Goal: Task Accomplishment & Management: Manage account settings

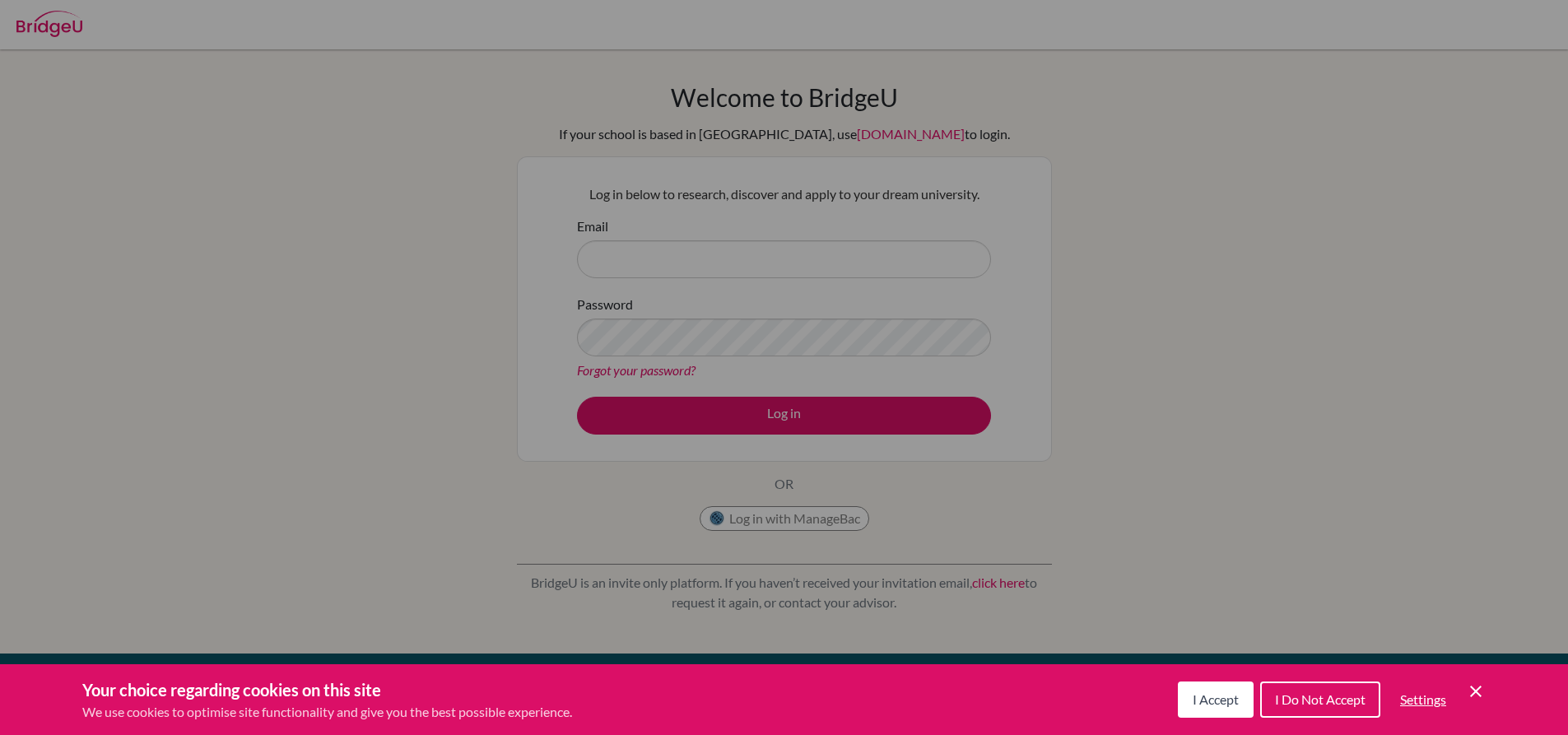
click at [1181, 180] on div "Cookie Preferences" at bounding box center [784, 368] width 1568 height 735
click at [1475, 683] on icon "Cookie Control Close Icon" at bounding box center [1475, 691] width 20 height 20
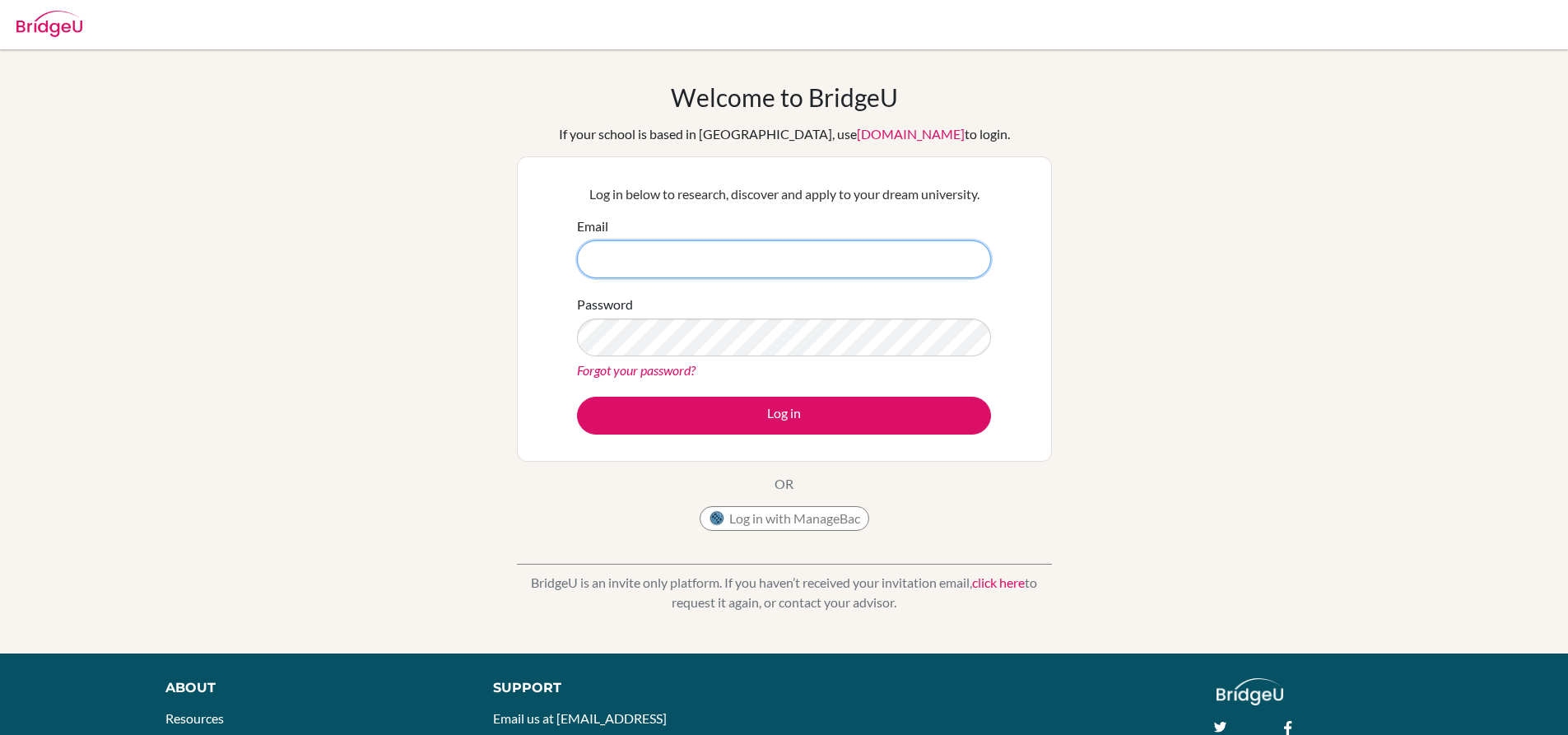
drag, startPoint x: 698, startPoint y: 261, endPoint x: 692, endPoint y: 225, distance: 36.5
click at [698, 259] on input "Email" at bounding box center [784, 259] width 414 height 38
click at [746, 255] on input "zorawar@" at bounding box center [784, 259] width 414 height 38
type input "z"
click at [758, 259] on input "zorawar6560@" at bounding box center [784, 259] width 414 height 38
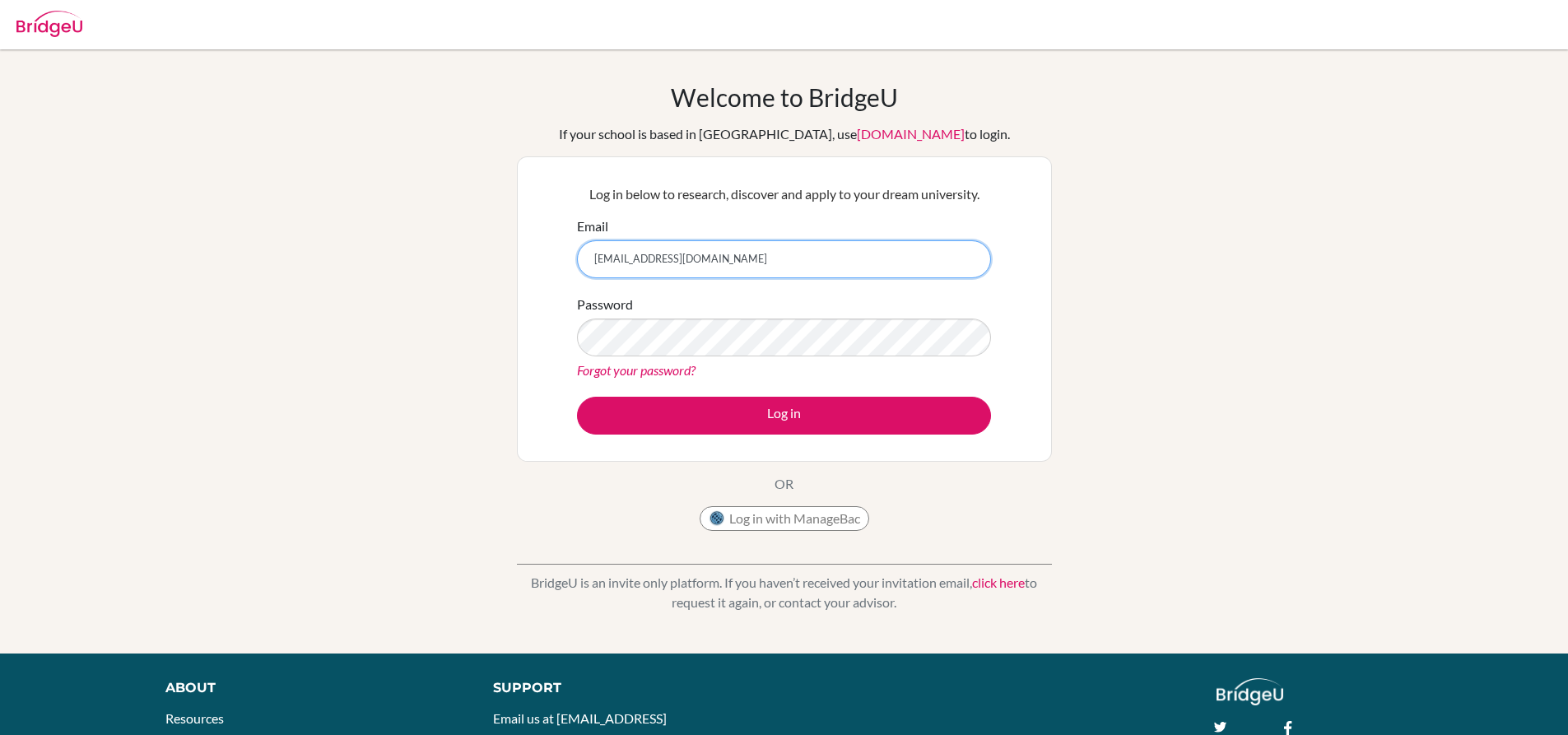
type input "zorawar6560@vivekhighschoolonmicrosoft.com"
click at [652, 367] on link "Forgot your password?" at bounding box center [636, 370] width 118 height 16
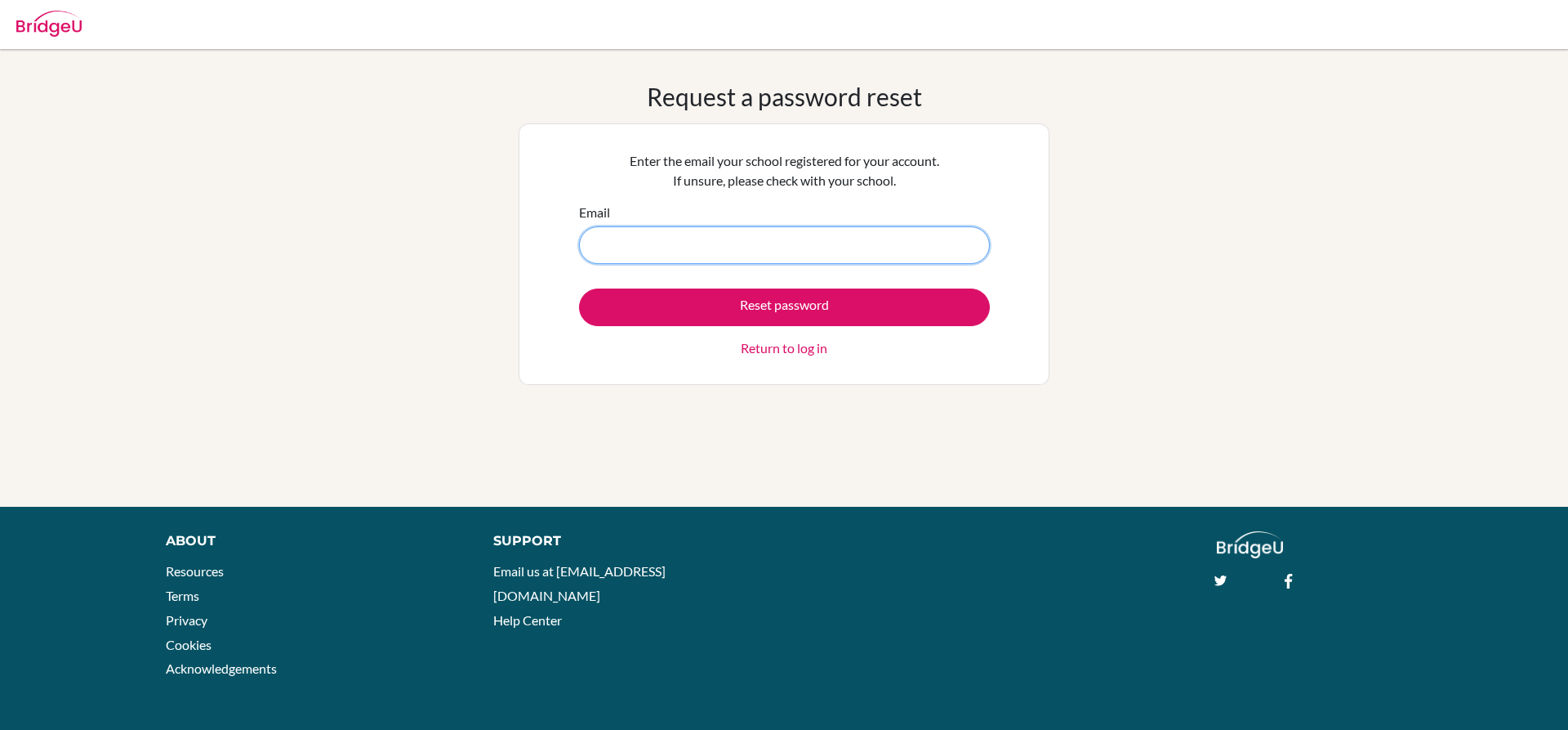
click at [698, 240] on input "Email" at bounding box center [784, 246] width 411 height 38
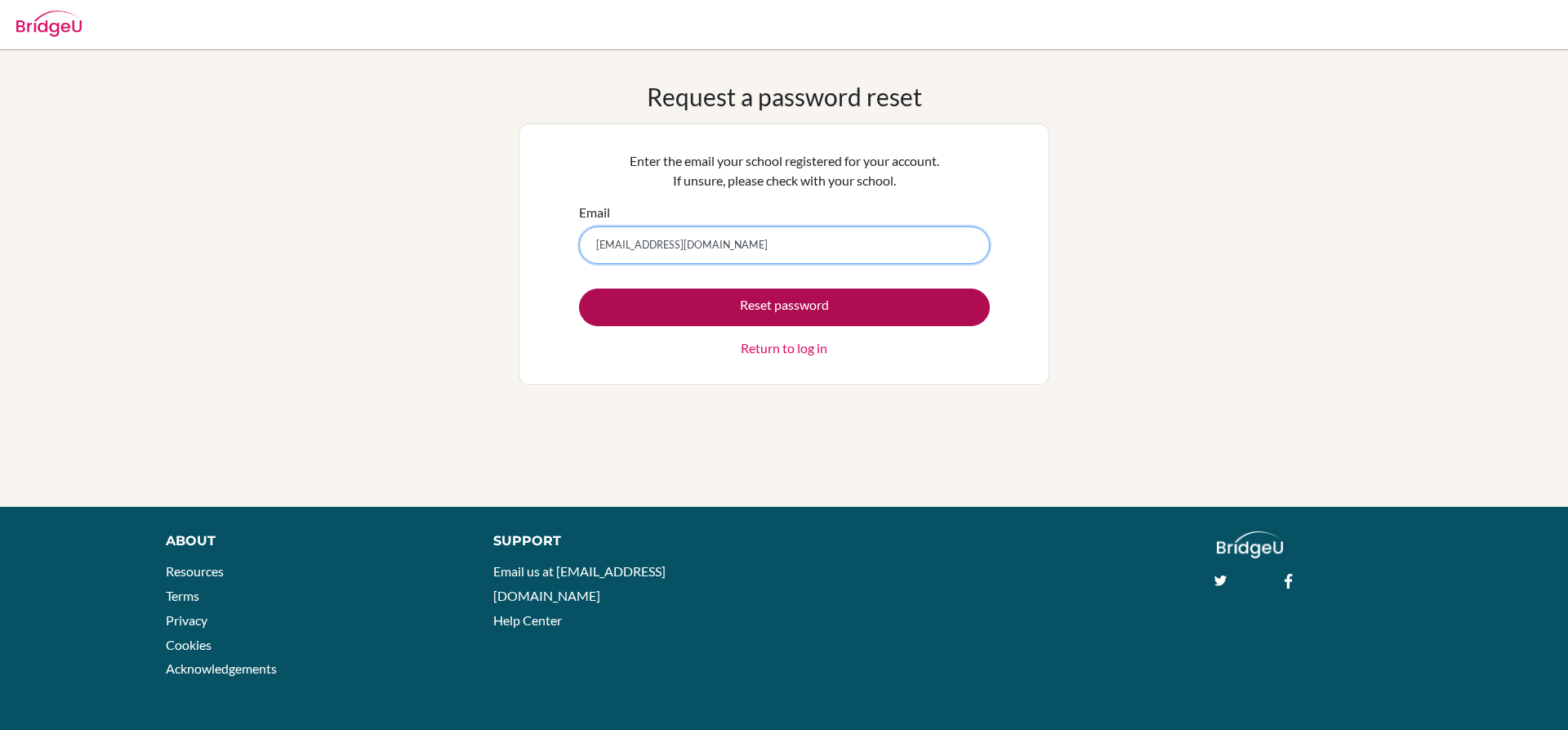
type input "[EMAIL_ADDRESS][DOMAIN_NAME]"
click at [884, 296] on button "Reset password" at bounding box center [784, 307] width 411 height 38
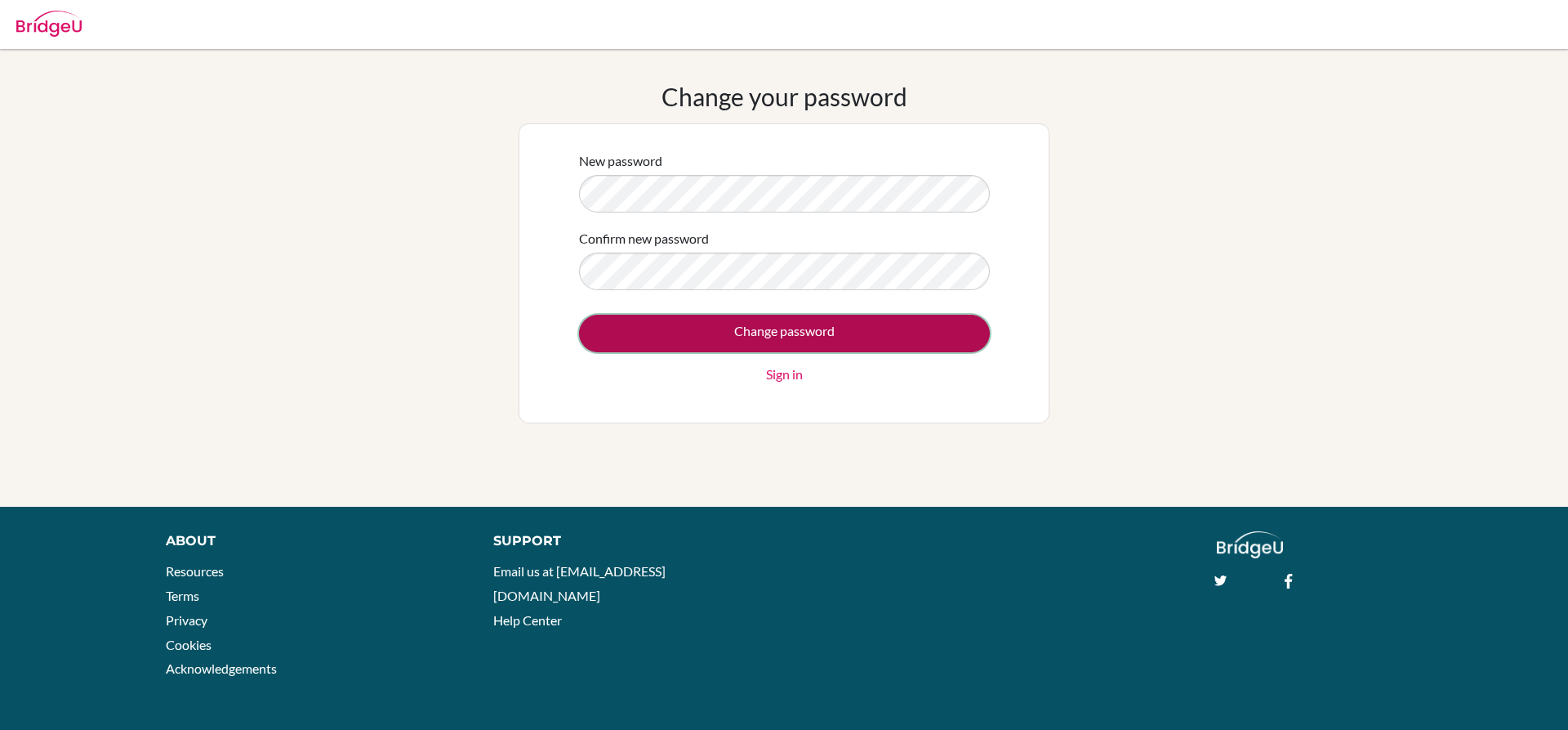
click at [846, 325] on input "Change password" at bounding box center [784, 333] width 411 height 38
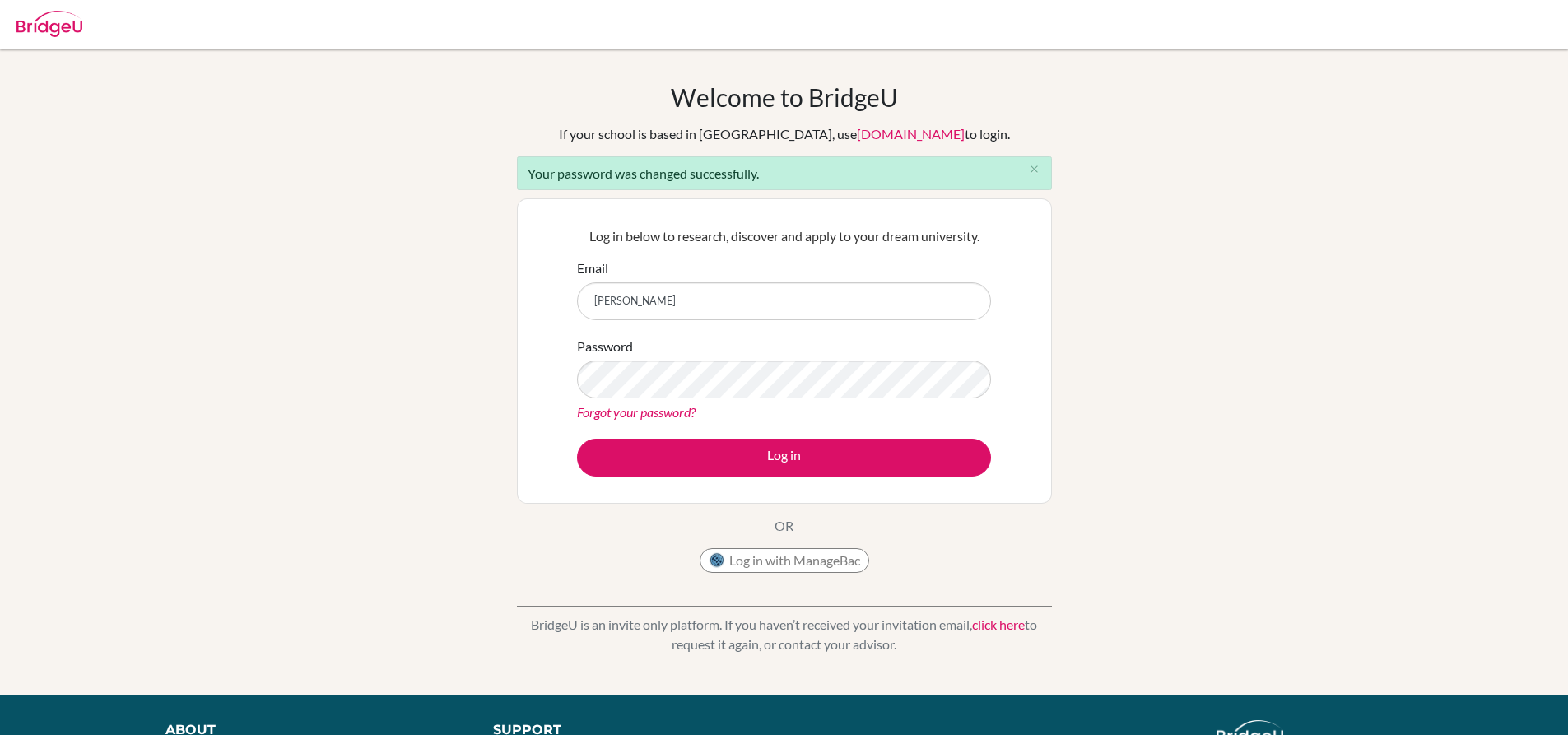
type input "[EMAIL_ADDRESS][DOMAIN_NAME]"
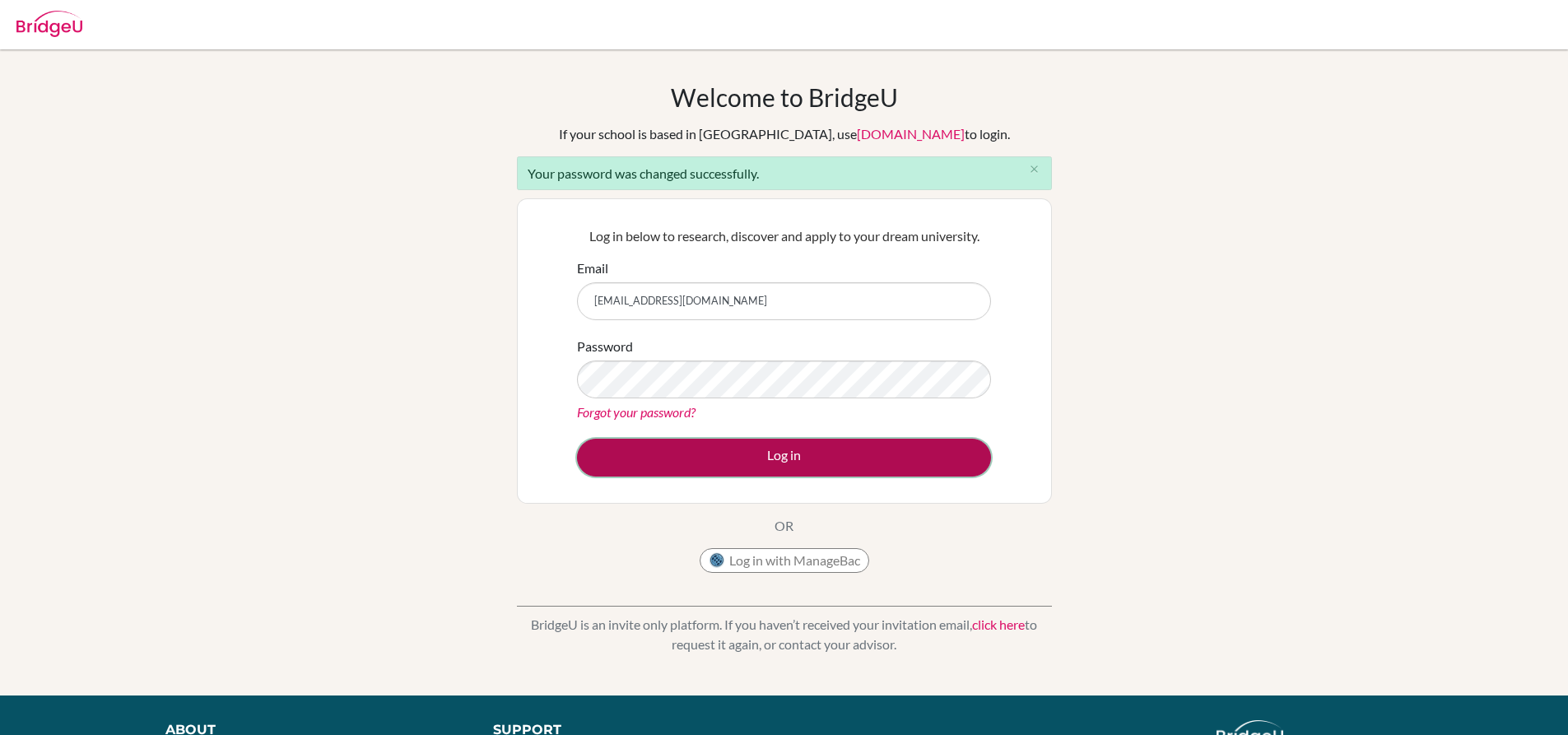
click at [771, 447] on button "Log in" at bounding box center [784, 457] width 414 height 38
